Goal: Use online tool/utility: Use online tool/utility

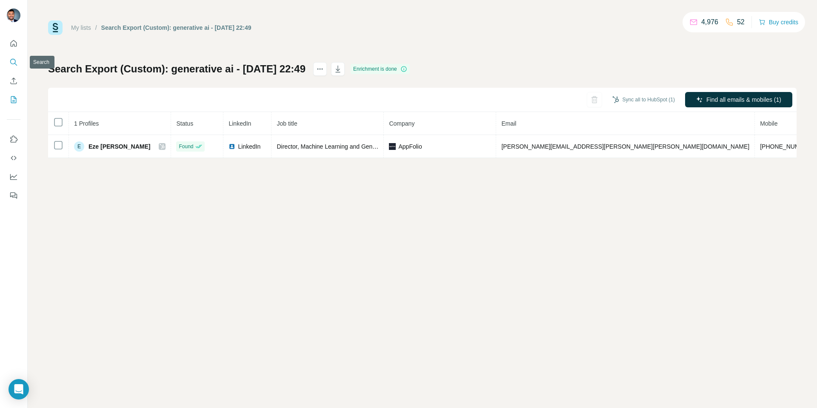
click at [13, 60] on icon "Search" at bounding box center [13, 62] width 9 height 9
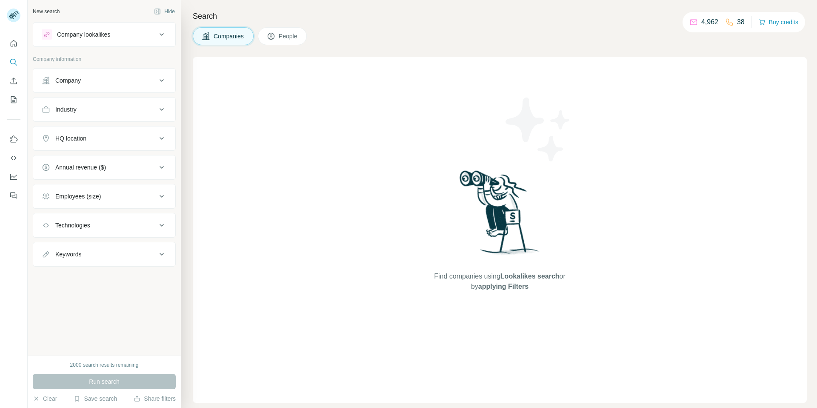
click at [93, 43] on button "Company lookalikes" at bounding box center [104, 34] width 142 height 20
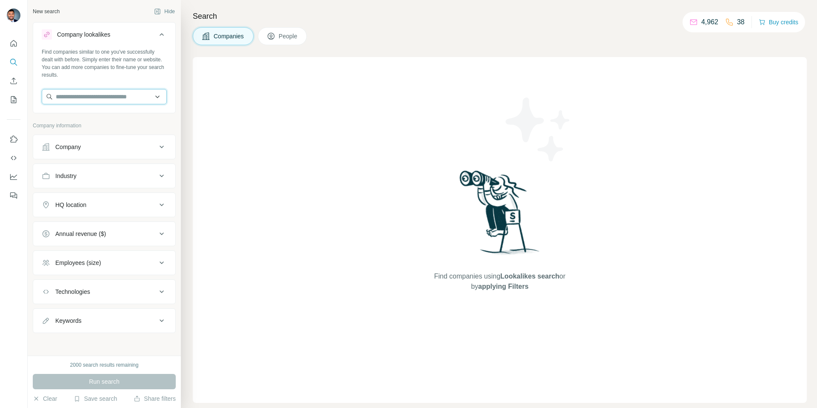
click at [92, 91] on input "text" at bounding box center [104, 96] width 125 height 15
type input "**********"
click at [86, 121] on p "bigcatdistributions.com" at bounding box center [92, 124] width 52 height 8
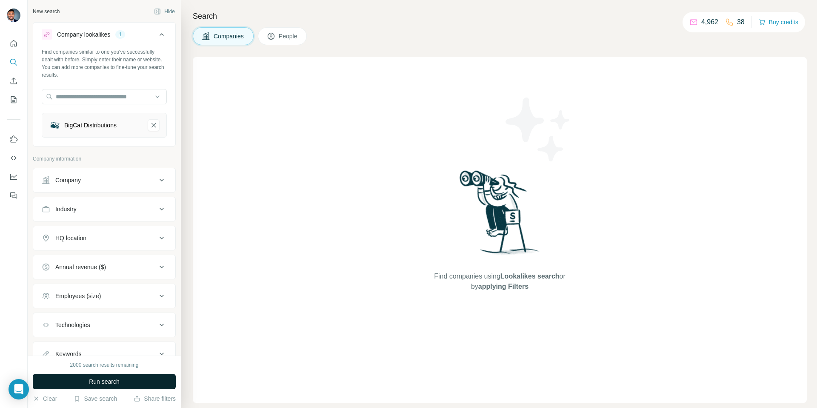
click at [106, 378] on span "Run search" at bounding box center [104, 381] width 31 height 9
